Goal: Task Accomplishment & Management: Complete application form

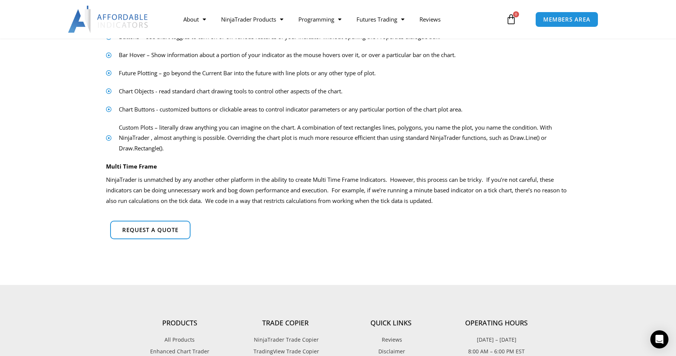
scroll to position [448, 0]
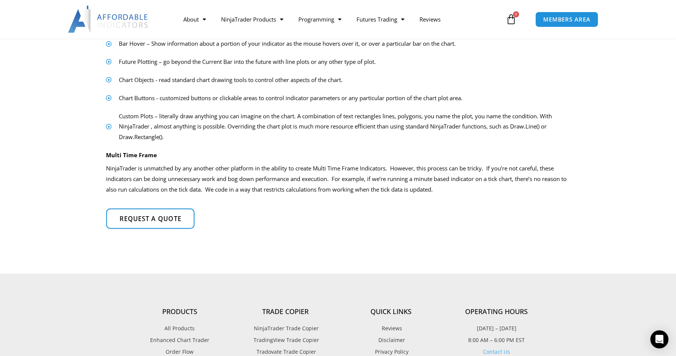
click at [152, 224] on link "Request a quote" at bounding box center [150, 218] width 88 height 20
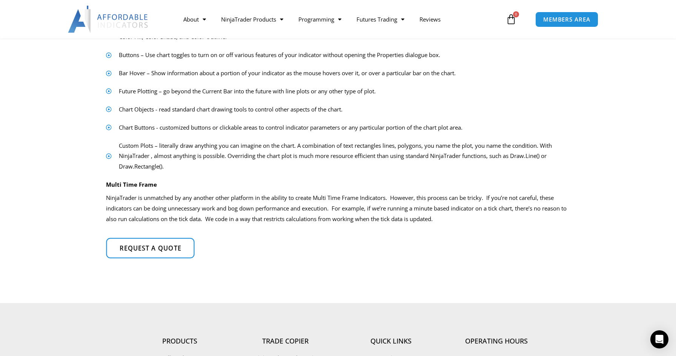
scroll to position [417, 0]
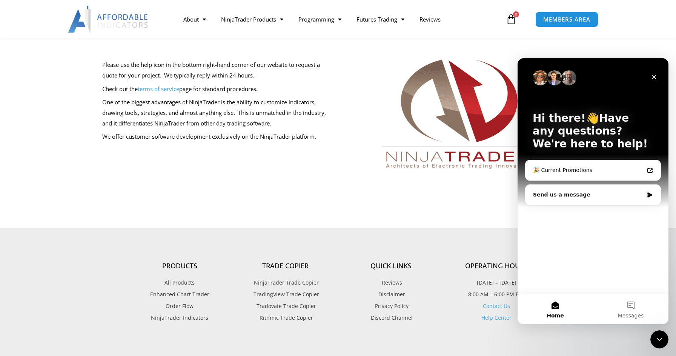
scroll to position [133, 0]
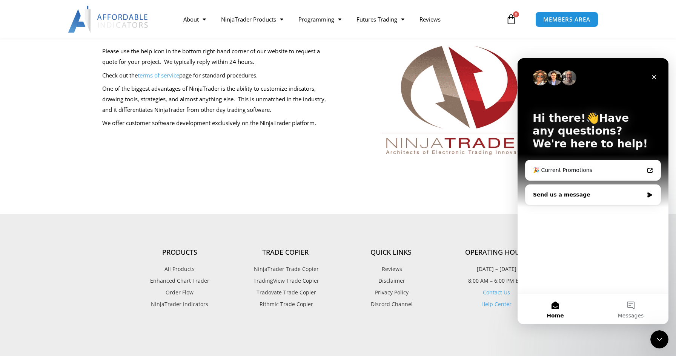
click at [564, 188] on div "Send us a message" at bounding box center [593, 195] width 135 height 20
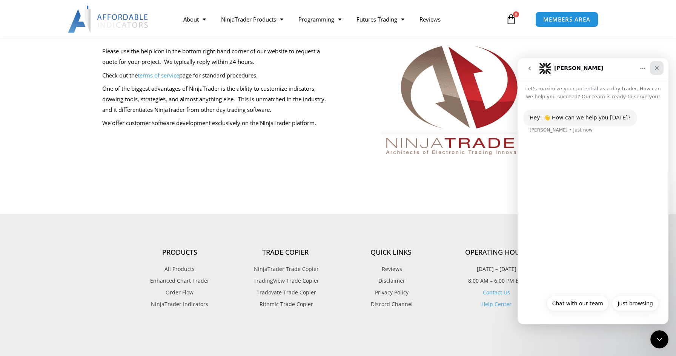
click at [652, 68] on div "Close" at bounding box center [657, 68] width 14 height 14
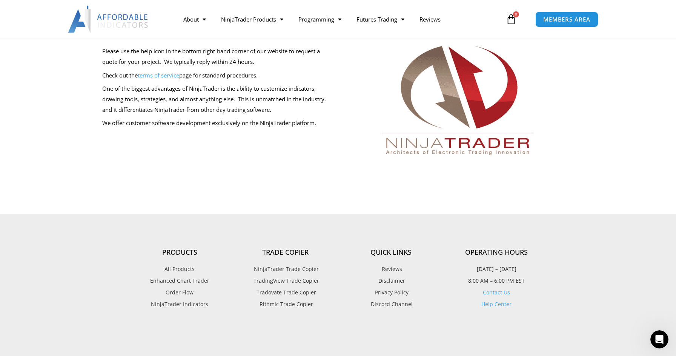
scroll to position [0, 0]
